Goal: Task Accomplishment & Management: Manage account settings

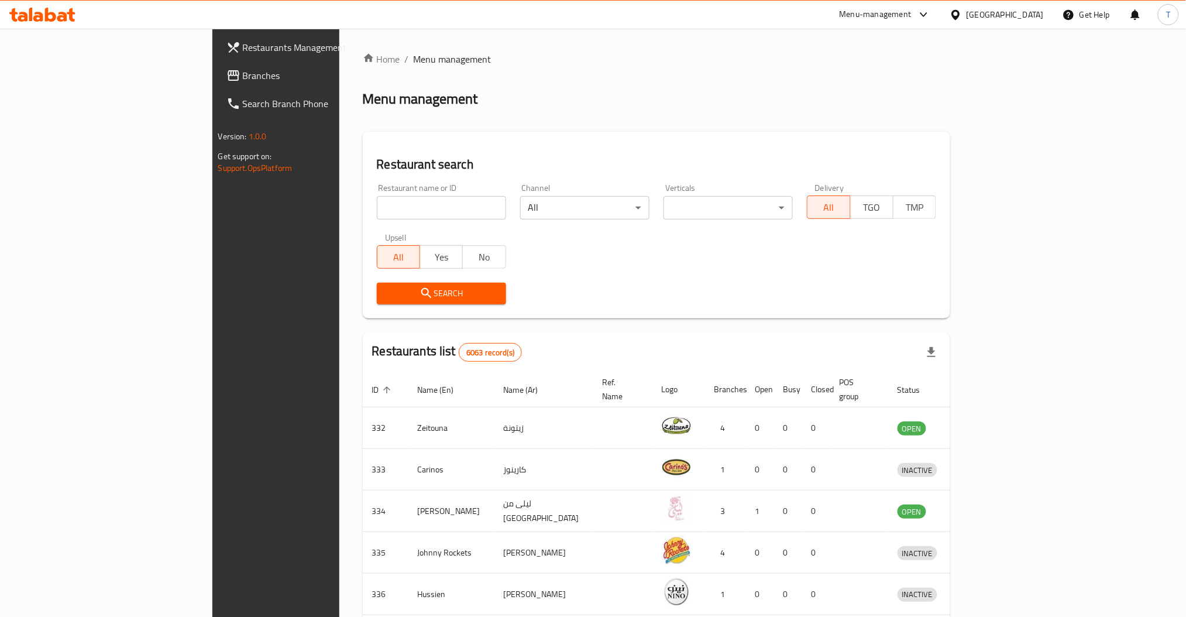
click at [377, 213] on input "search" at bounding box center [441, 207] width 129 height 23
click button "Search" at bounding box center [441, 294] width 129 height 22
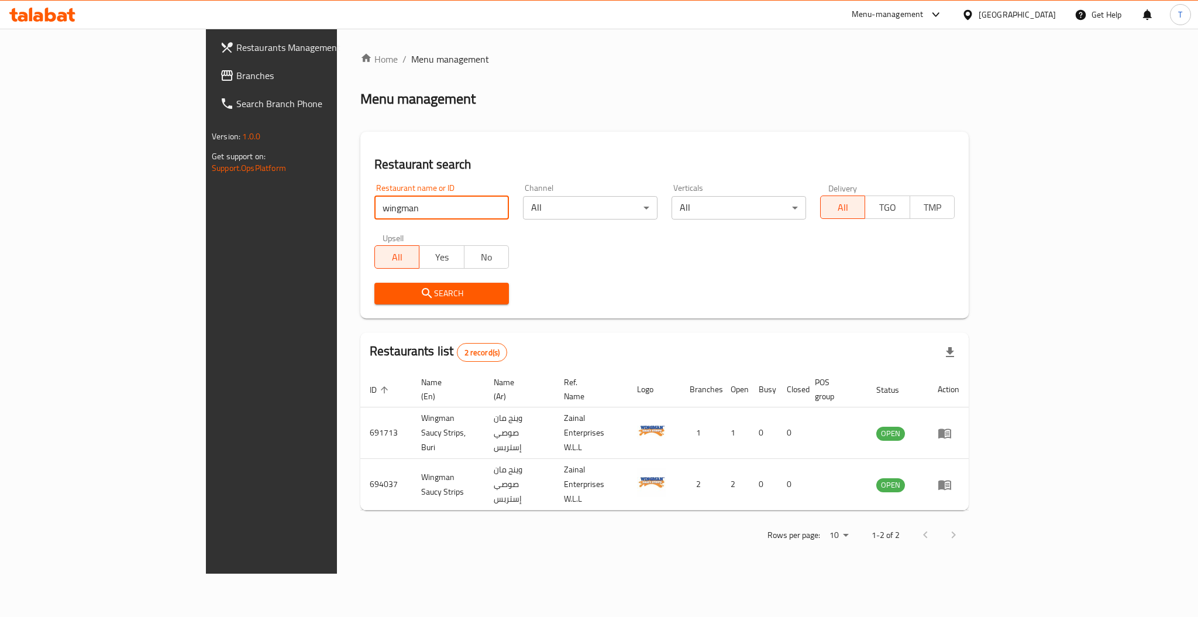
click at [374, 207] on input "wingman" at bounding box center [441, 207] width 135 height 23
type input "wing man"
click button "Search" at bounding box center [441, 294] width 135 height 22
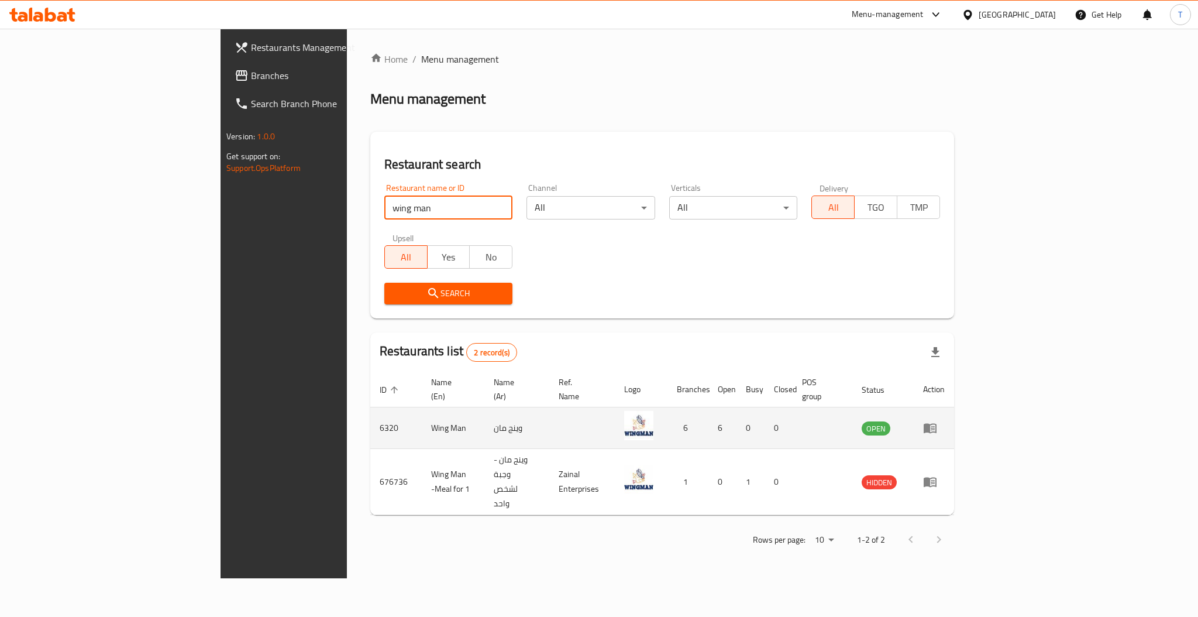
click at [937, 421] on icon "enhanced table" at bounding box center [930, 428] width 14 height 14
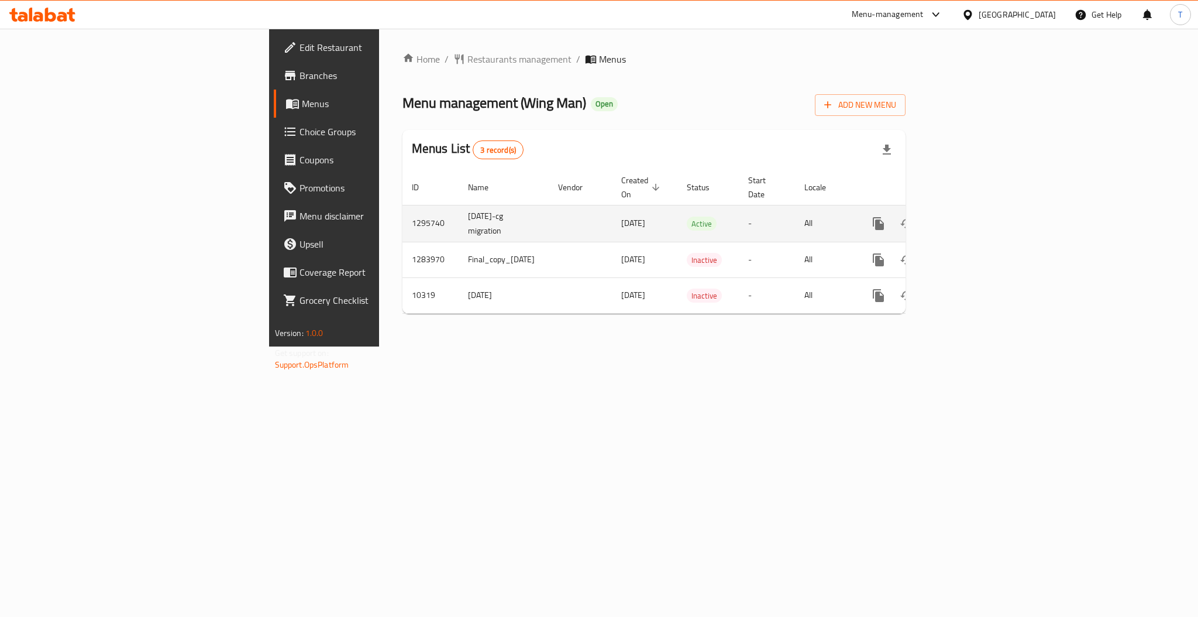
click at [970, 216] on icon "enhanced table" at bounding box center [963, 223] width 14 height 14
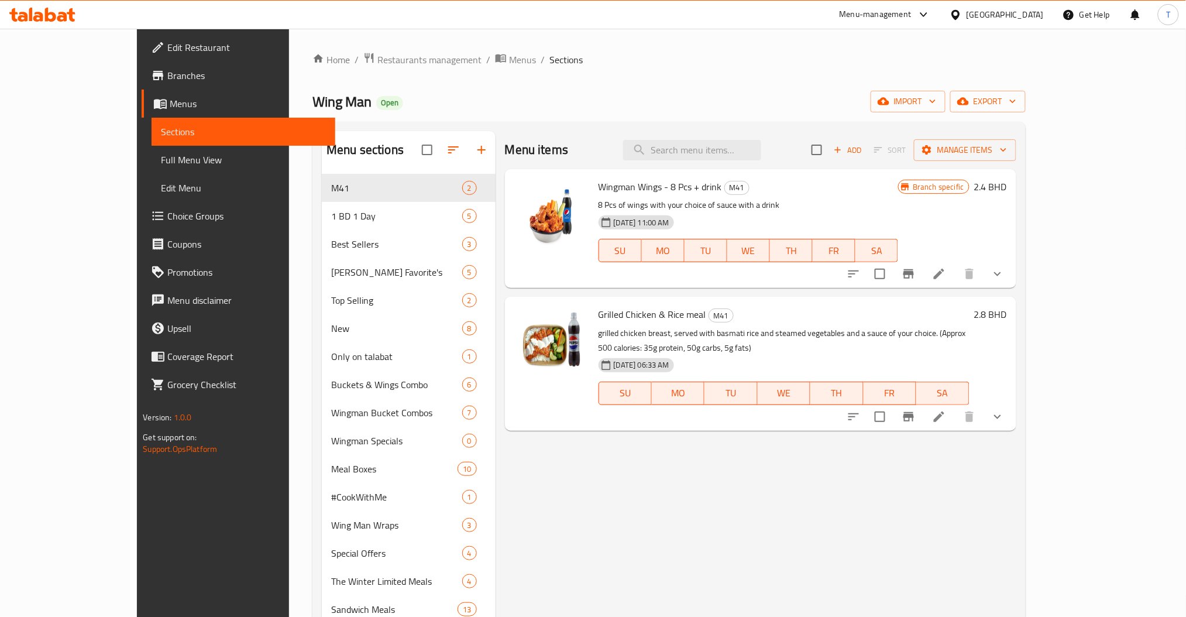
click at [312, 212] on div "Menu sections M41 2 1 BD 1 Day 5 Best Sellers 3 WOKMAN Favorite's 5 Top Selling…" at bounding box center [668, 576] width 712 height 908
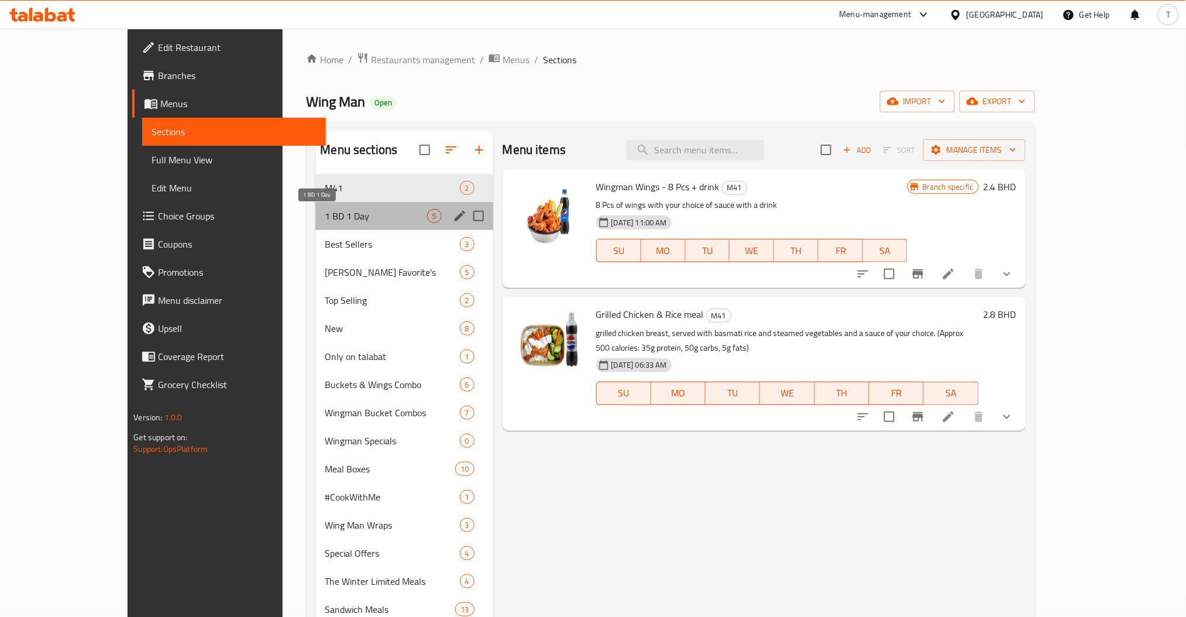
click at [325, 212] on span "1 BD 1 Day" at bounding box center [376, 216] width 102 height 14
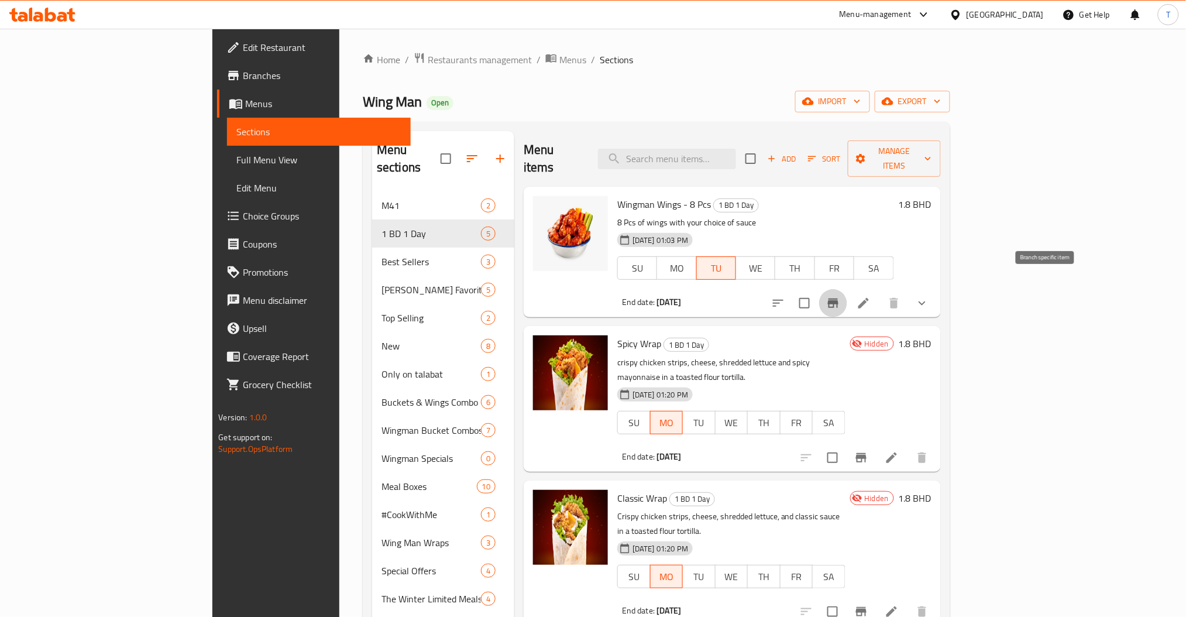
click at [838, 298] on icon "Branch-specific-item" at bounding box center [833, 302] width 11 height 9
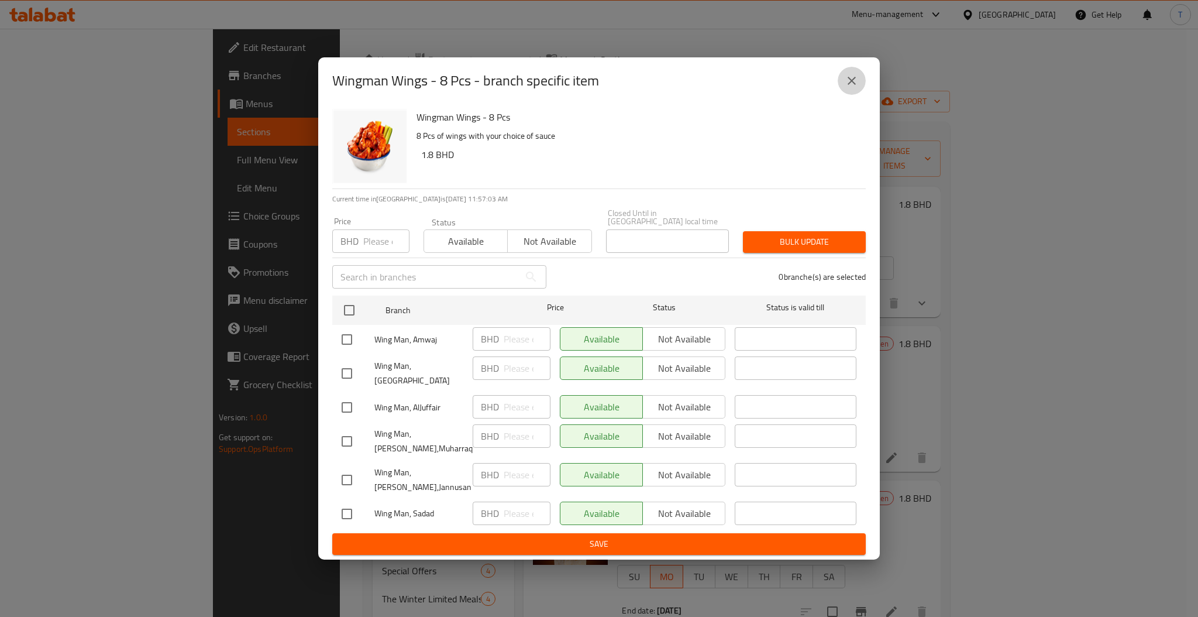
click at [845, 88] on icon "close" at bounding box center [852, 81] width 14 height 14
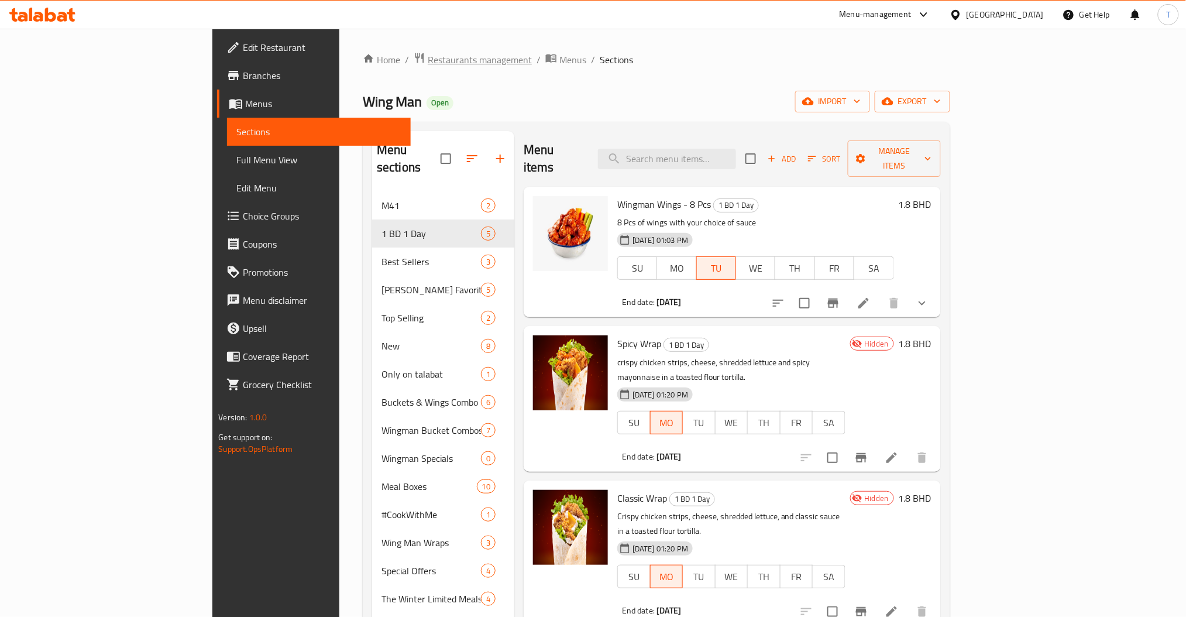
click at [428, 57] on span "Restaurants management" at bounding box center [480, 60] width 104 height 14
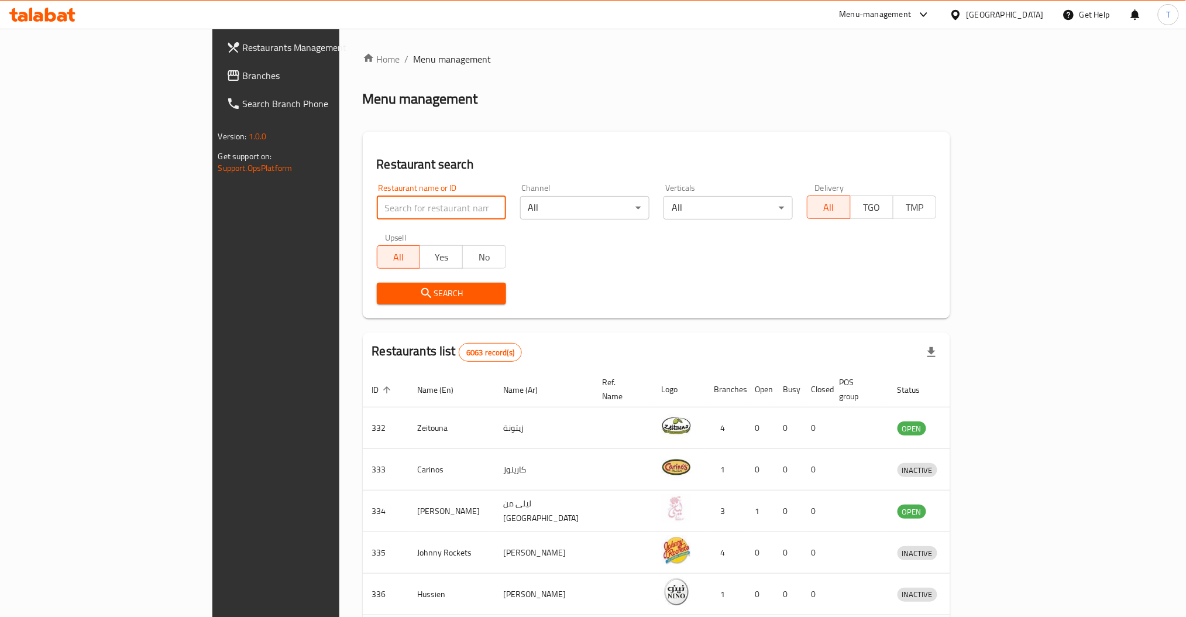
click at [377, 209] on input "search" at bounding box center [441, 207] width 129 height 23
type input "wise spice"
click button "Search" at bounding box center [441, 294] width 129 height 22
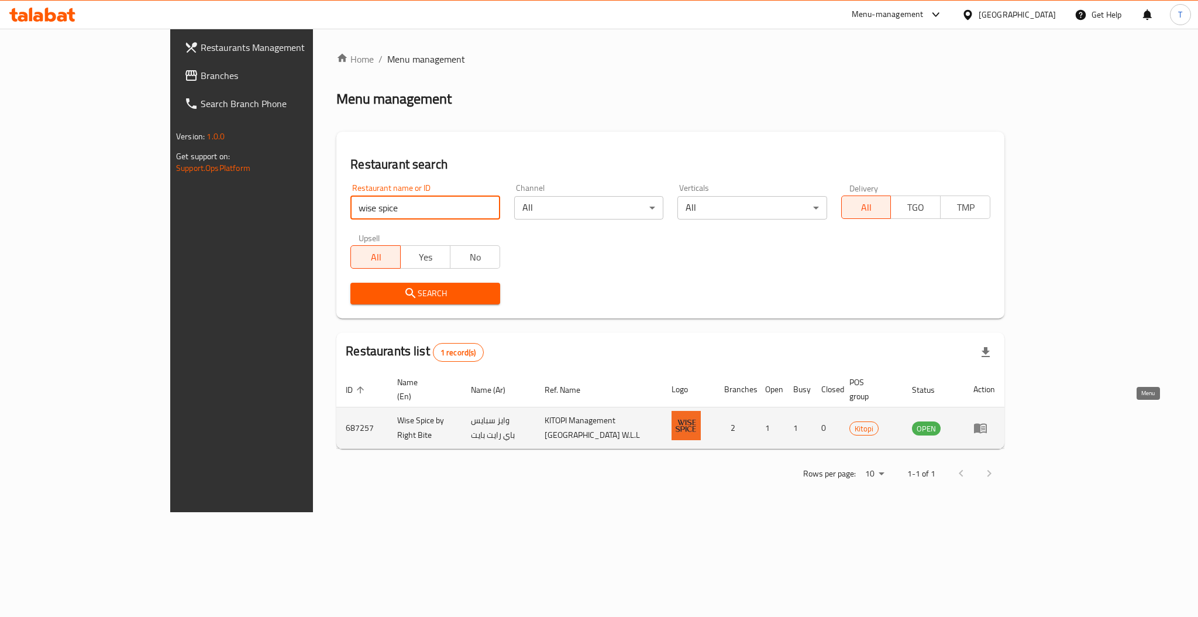
click at [985, 426] on icon "enhanced table" at bounding box center [983, 428] width 4 height 5
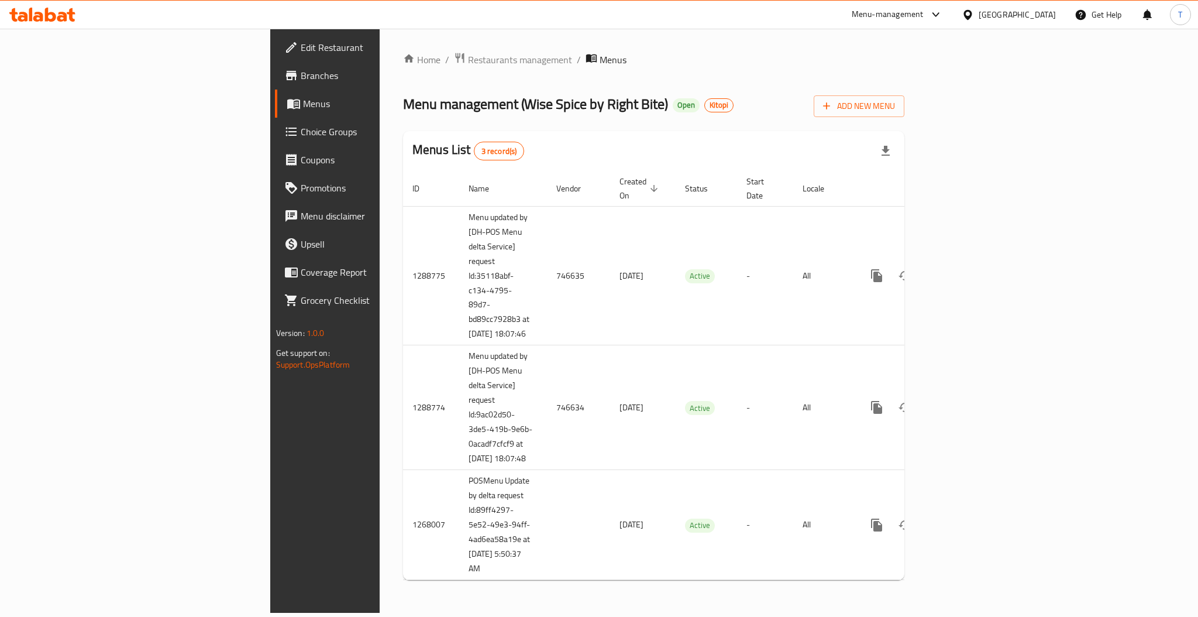
click at [301, 48] on span "Edit Restaurant" at bounding box center [381, 47] width 160 height 14
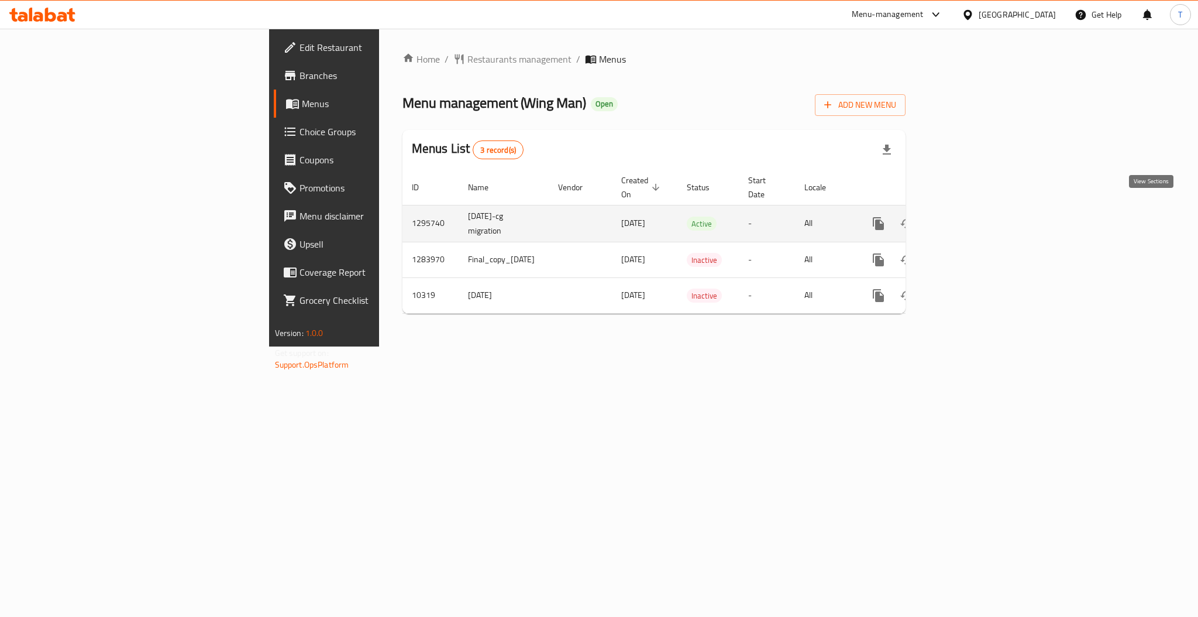
click at [968, 218] on icon "enhanced table" at bounding box center [963, 223] width 11 height 11
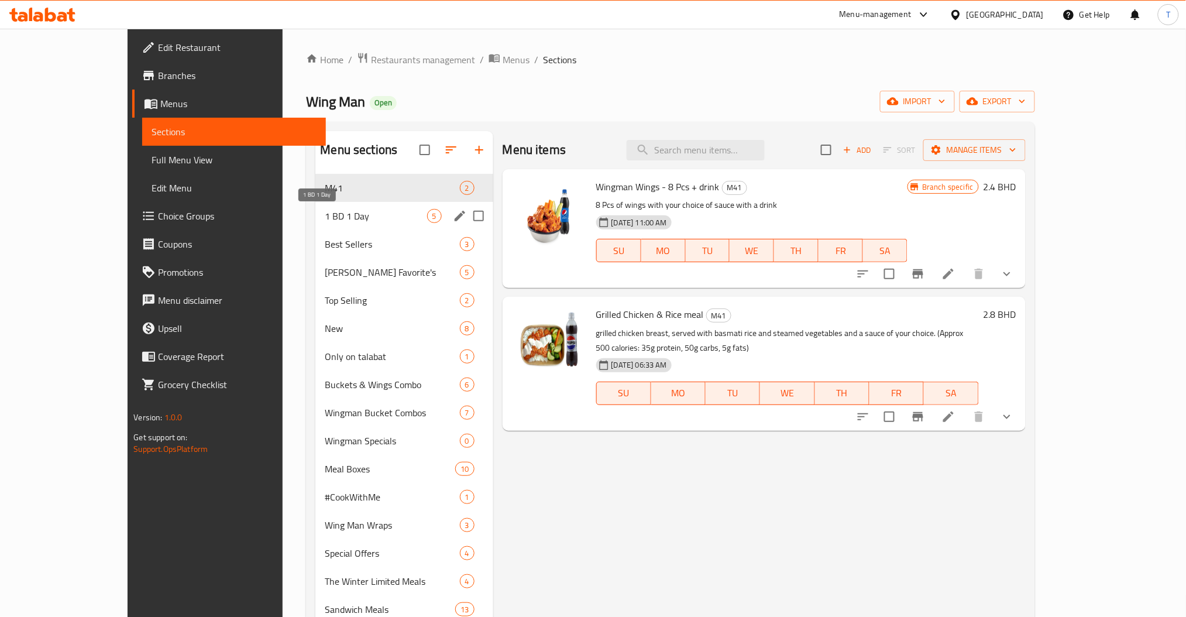
click at [325, 213] on span "1 BD 1 Day" at bounding box center [376, 216] width 102 height 14
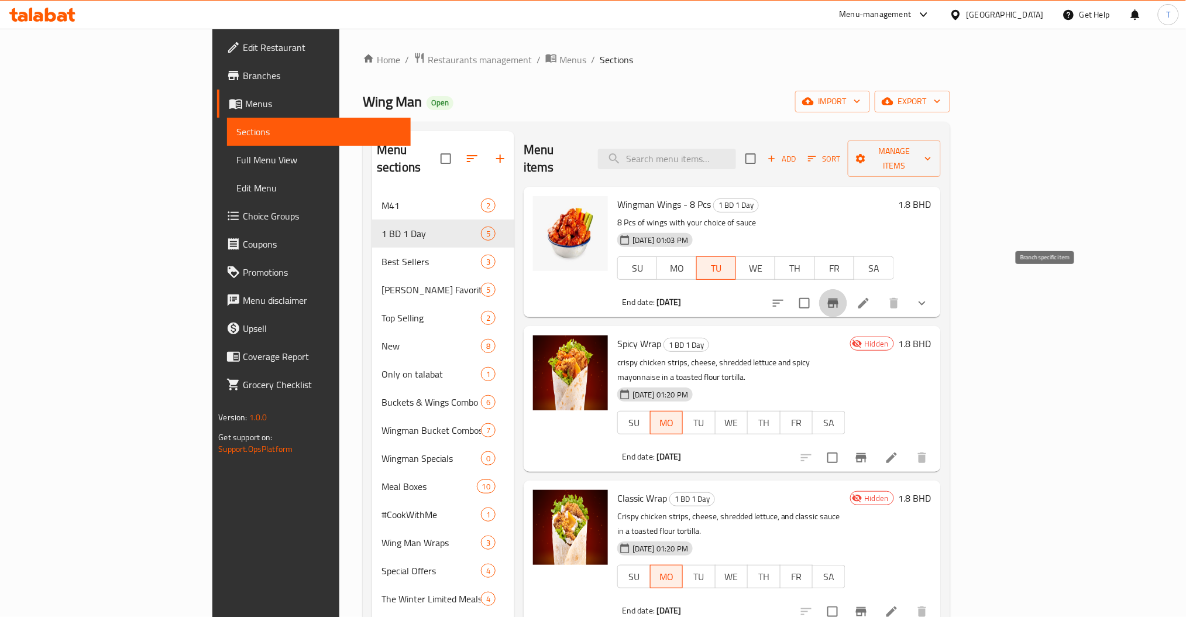
click at [838, 298] on icon "Branch-specific-item" at bounding box center [833, 302] width 11 height 9
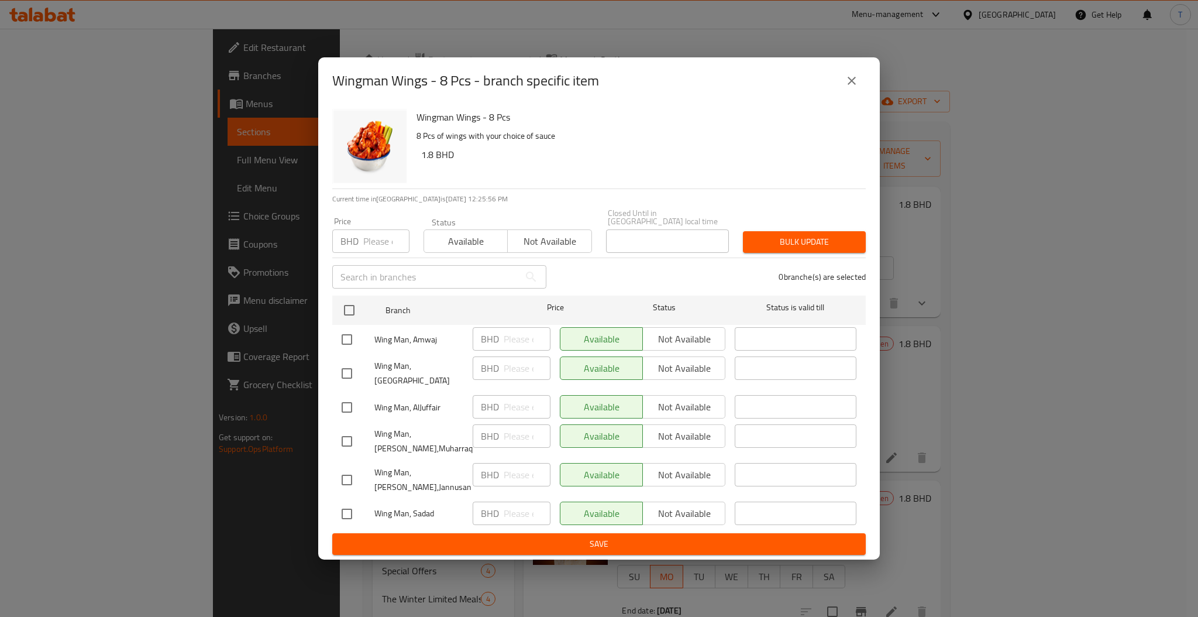
click at [850, 85] on icon "close" at bounding box center [852, 81] width 8 height 8
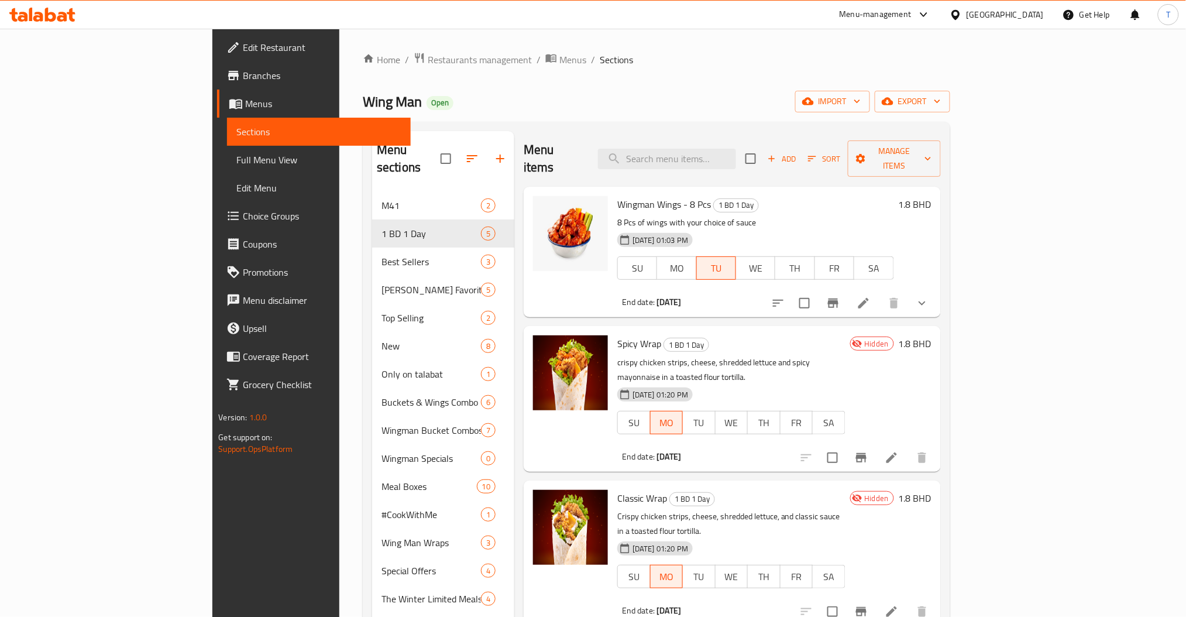
click at [665, 56] on ol "Home / Restaurants management / Menus / Sections" at bounding box center [656, 59] width 587 height 15
click at [880, 292] on li at bounding box center [863, 302] width 33 height 21
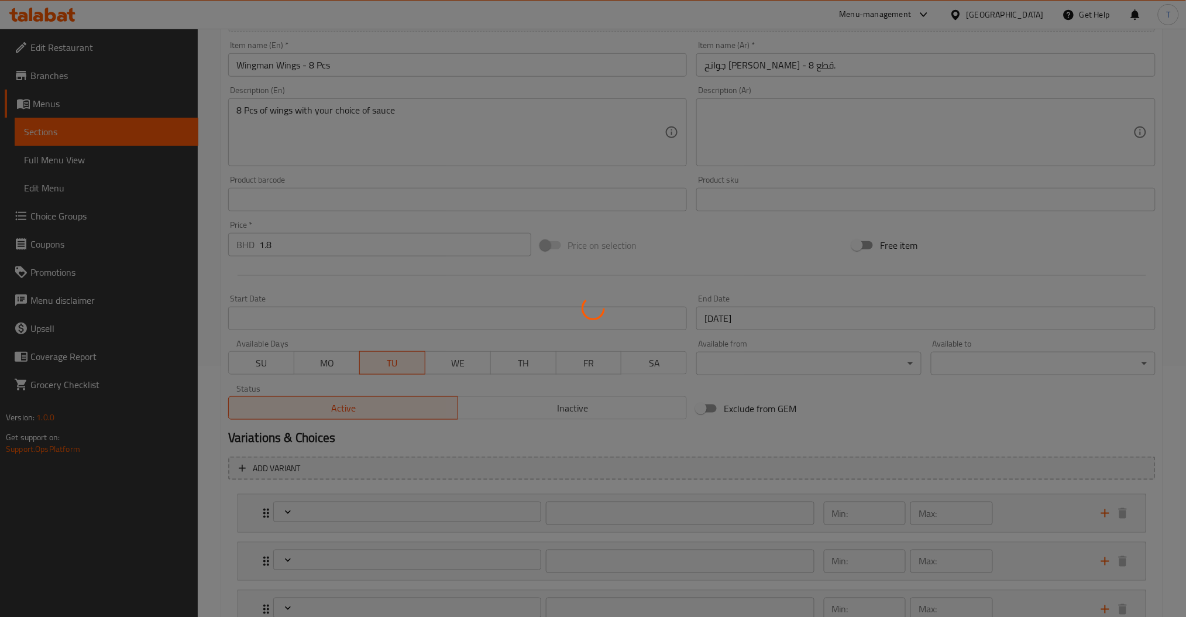
scroll to position [342, 0]
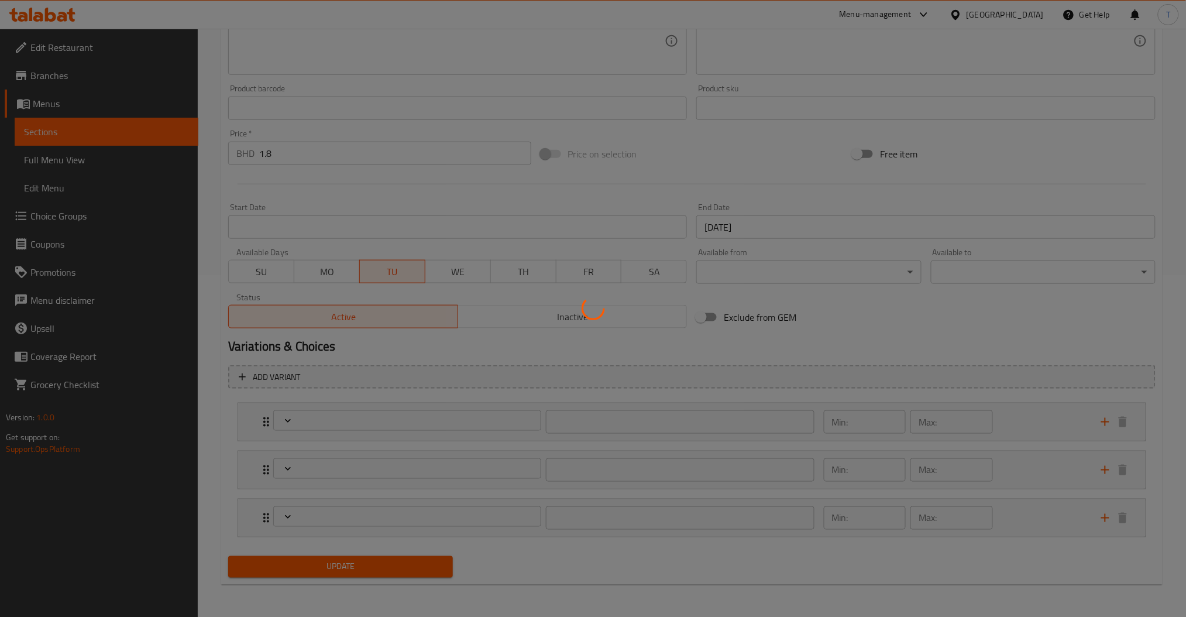
type input "مع اختيارك من"
type input "1"
type input "اختيارك من الصلصة"
type input "1"
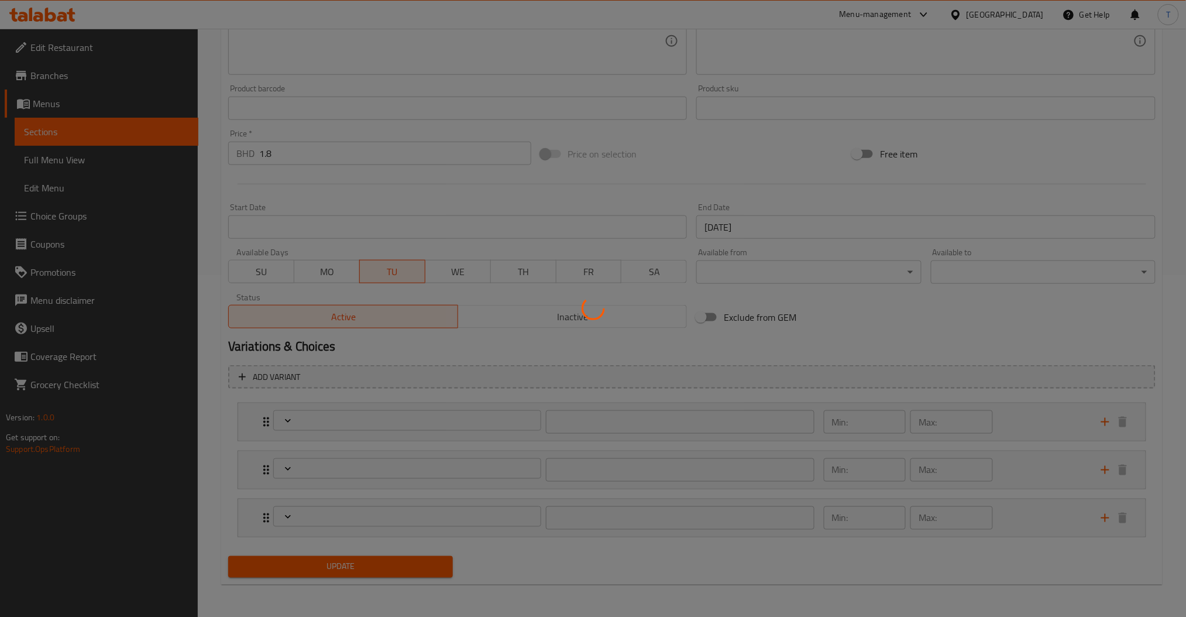
type input "1"
type input "اختيارك من الصلصة الإضافية:"
type input "0"
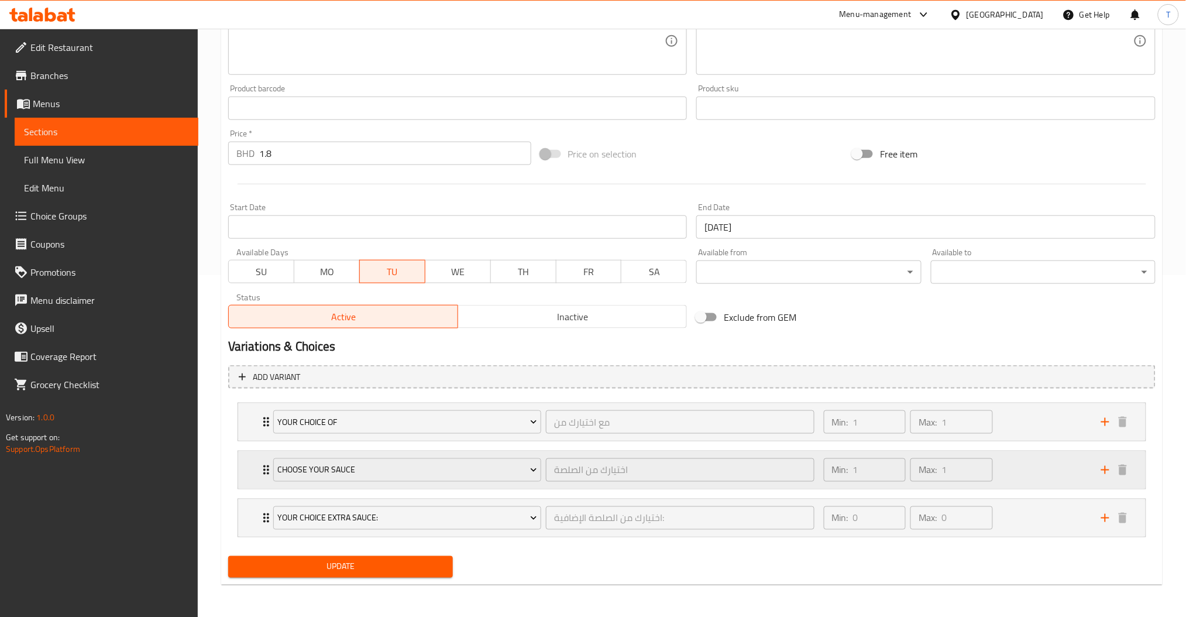
click at [246, 476] on div "Choose Your Sauce اختيارك من الصلصة ​ Min: 1 ​ Max: 1 ​" at bounding box center [691, 469] width 907 height 37
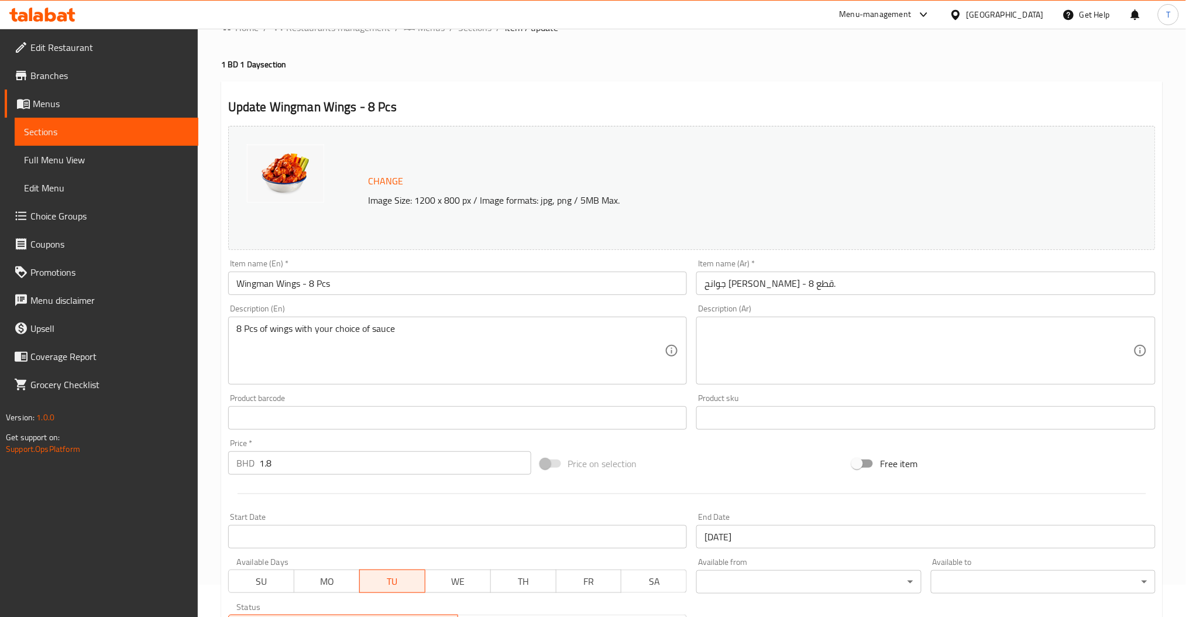
scroll to position [0, 0]
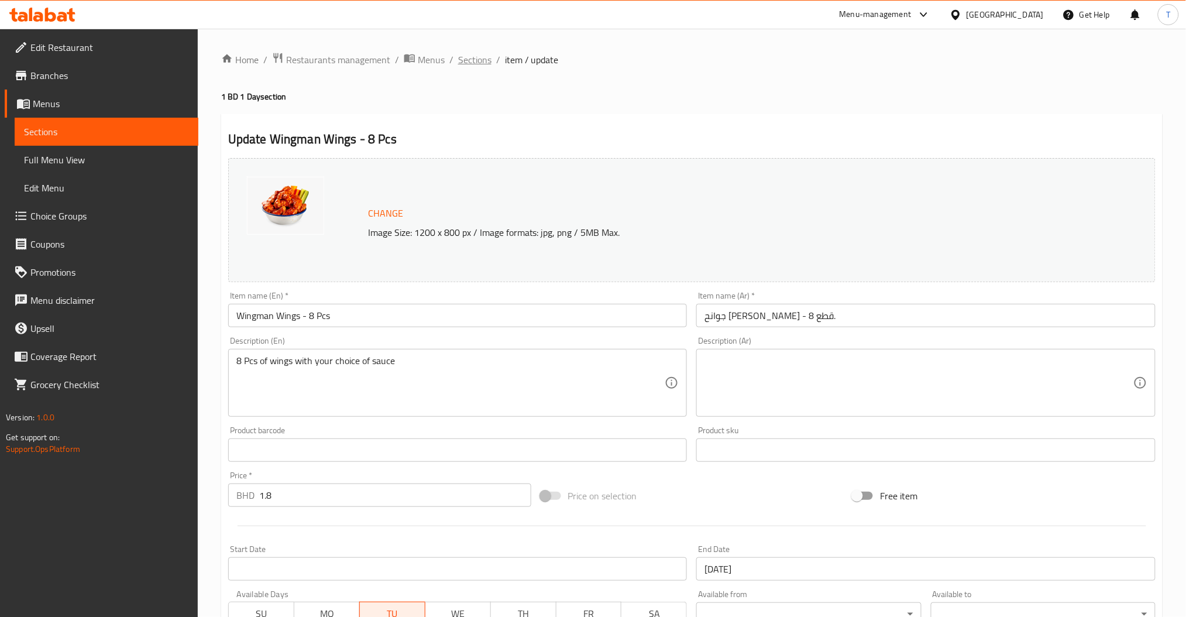
click at [482, 63] on span "Sections" at bounding box center [474, 60] width 33 height 14
